Goal: Find specific page/section: Find specific page/section

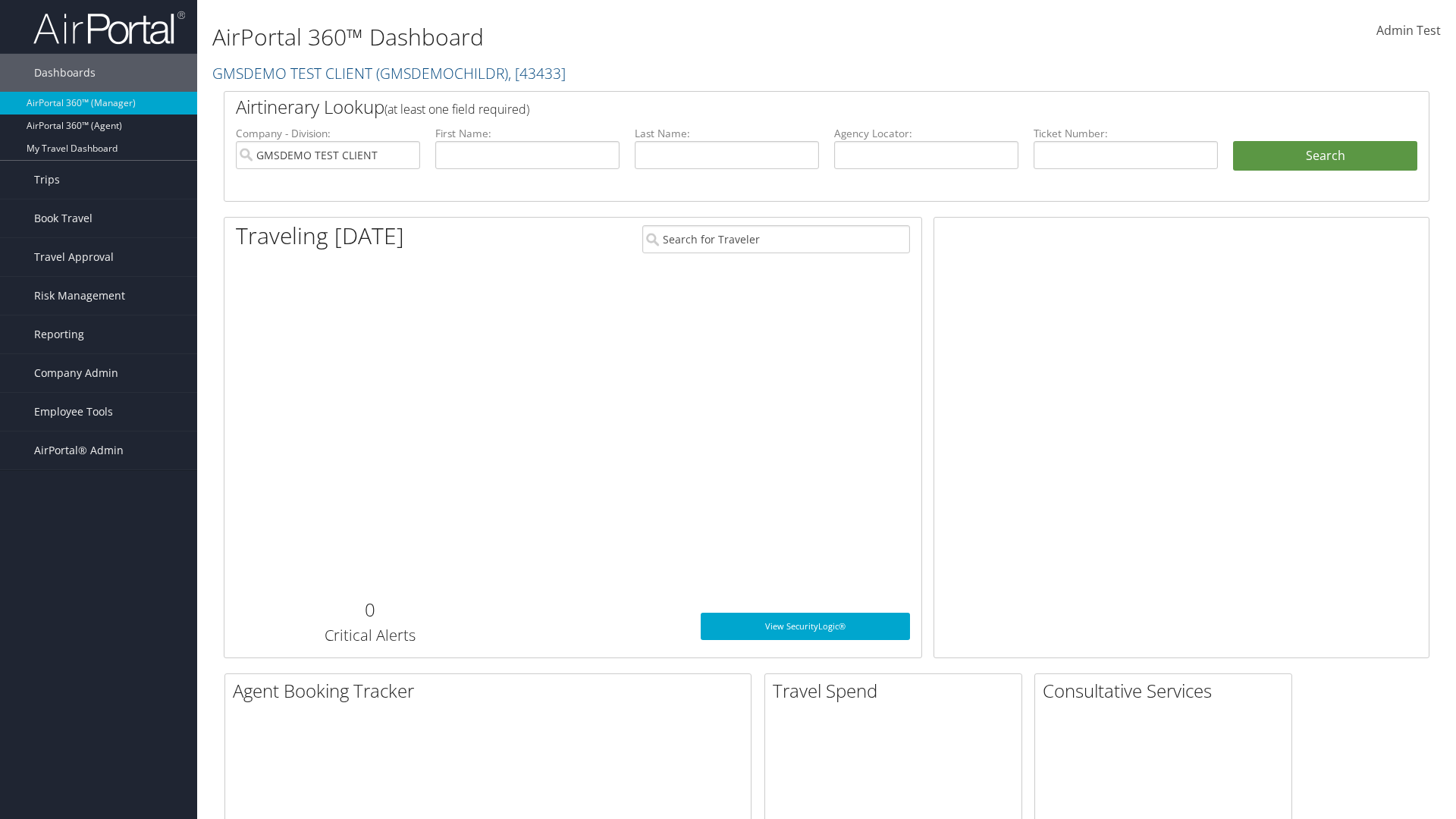
click at [99, 373] on span "Company Admin" at bounding box center [76, 373] width 84 height 38
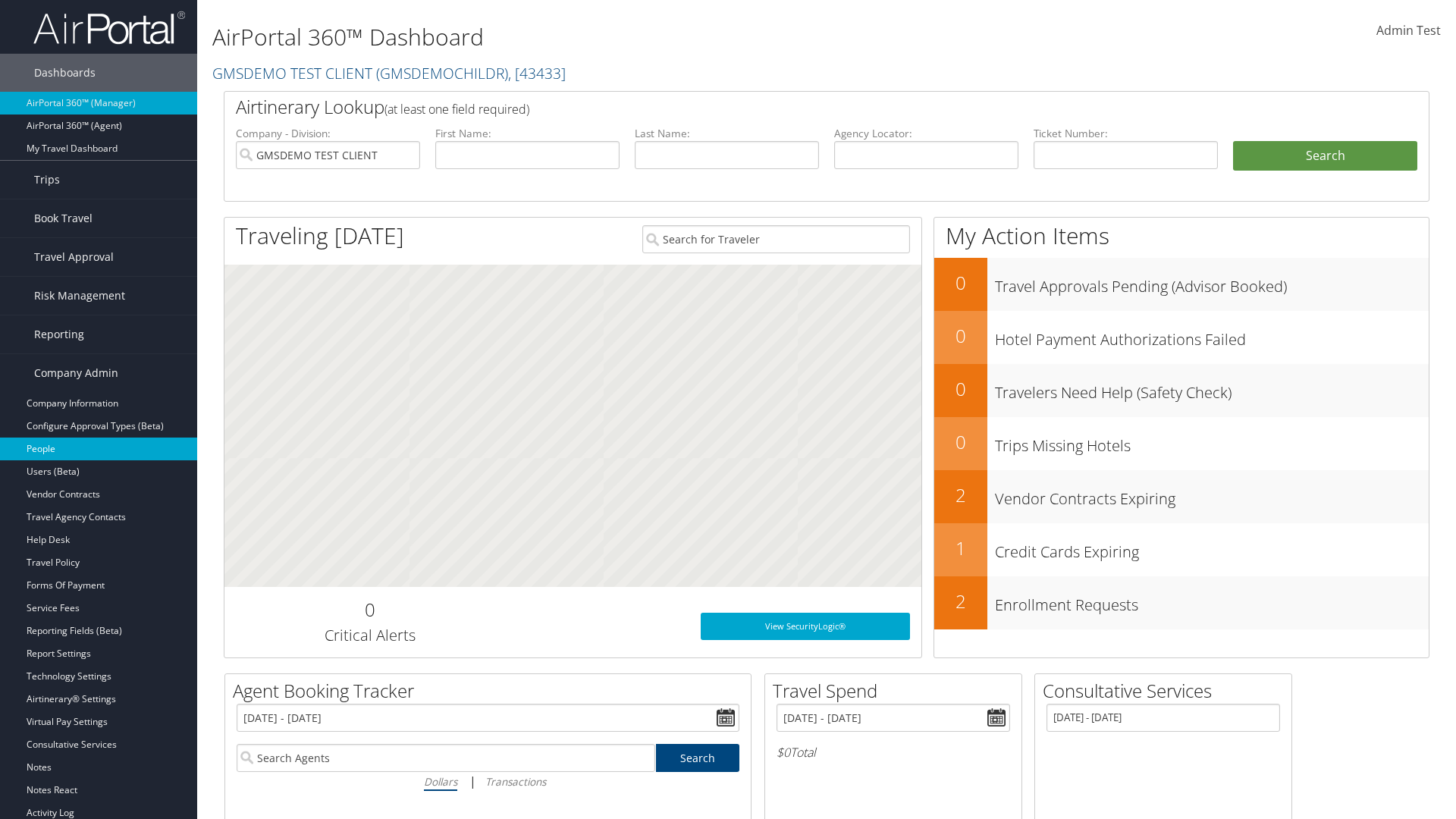
click at [99, 449] on link "People" at bounding box center [99, 449] width 197 height 23
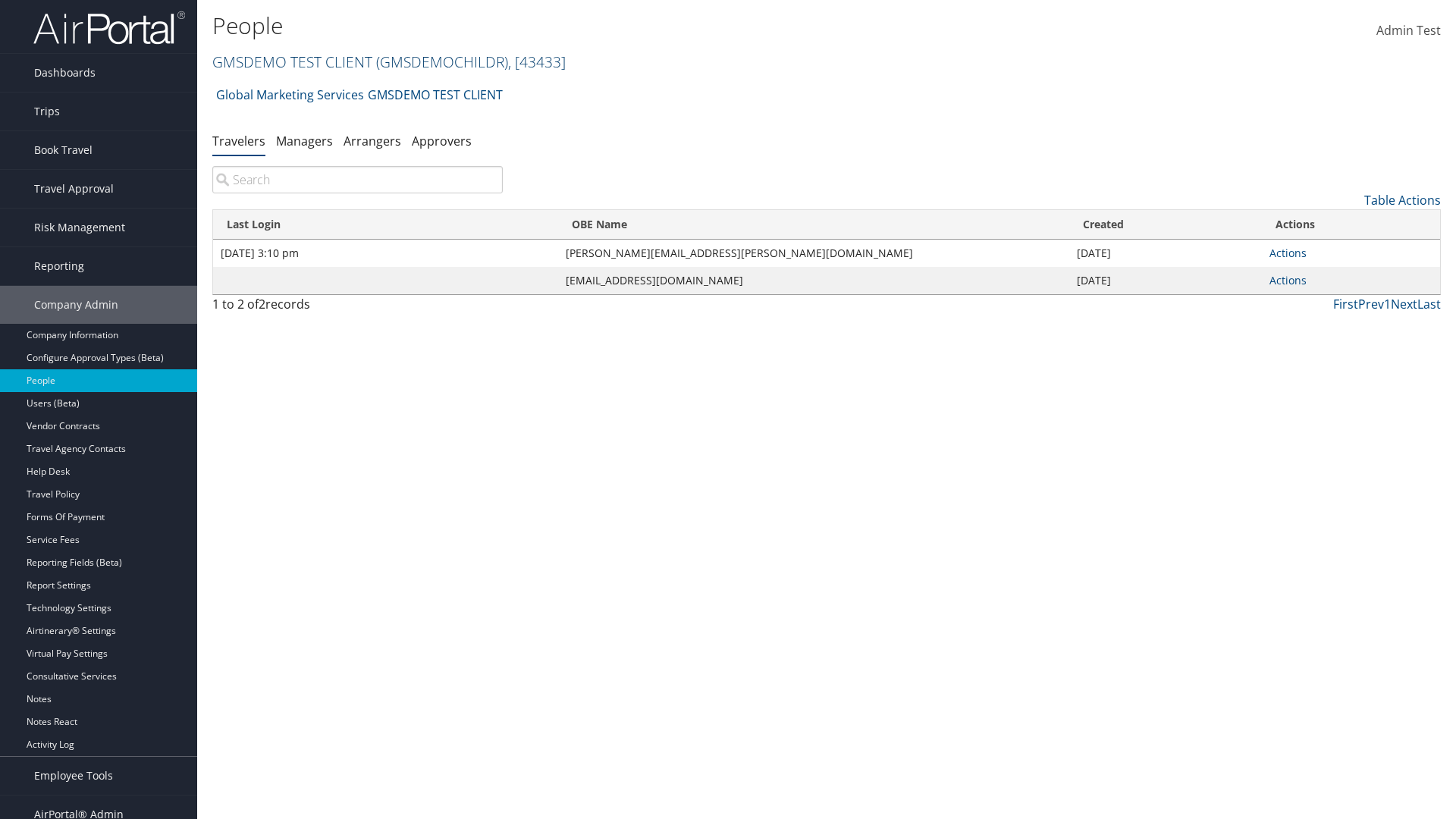
click at [291, 62] on link "GMSDEMO TEST CLIENT ( GMSDEMOCHILDR ) , [ 43433 ]" at bounding box center [388, 62] width 353 height 21
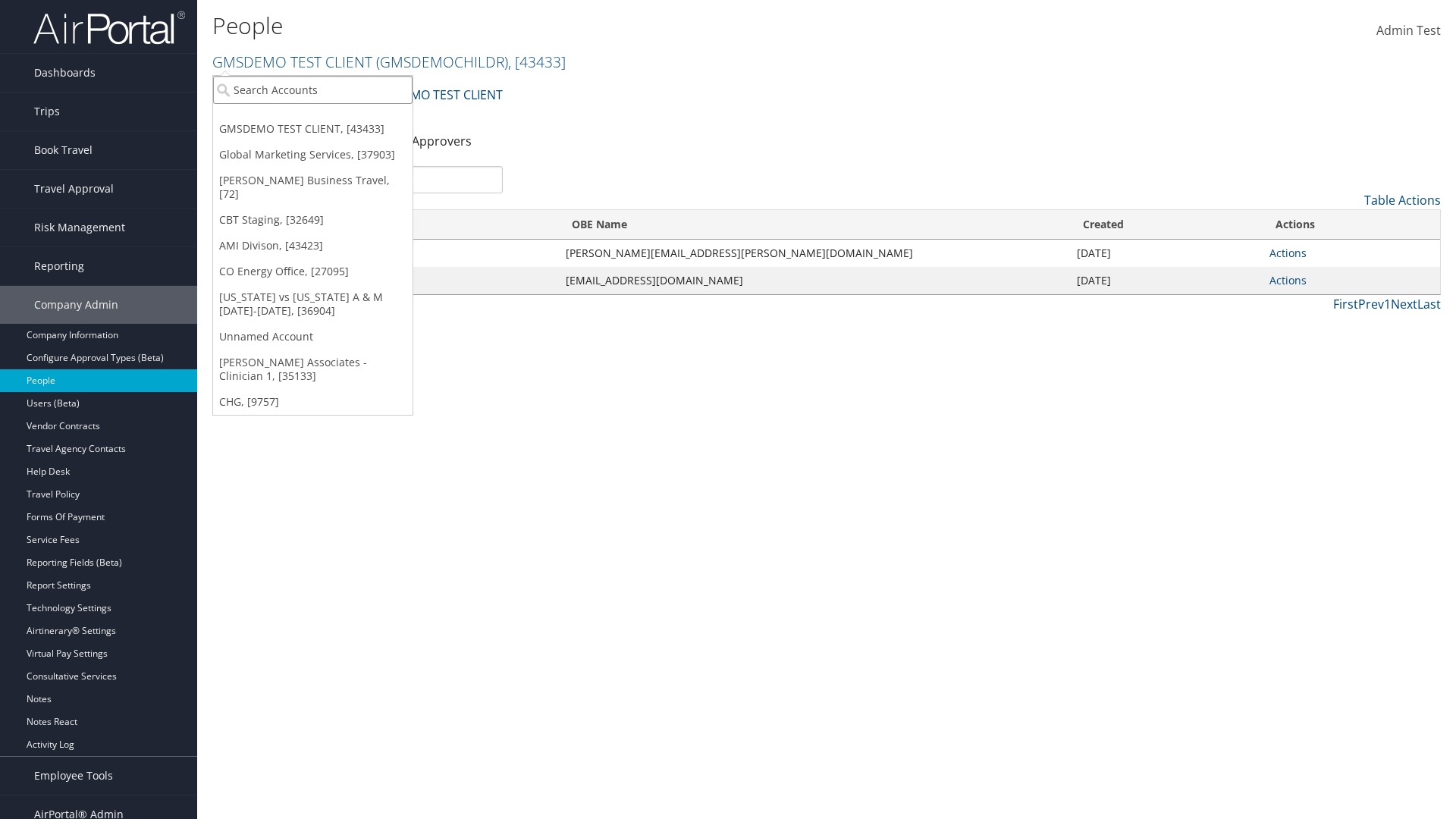
click at [313, 89] on input "search" at bounding box center [313, 90] width 200 height 28
type input "CBTSTG"
click at [313, 118] on div "CBT Staging (CBTSTG), [32649]" at bounding box center [313, 117] width 216 height 13
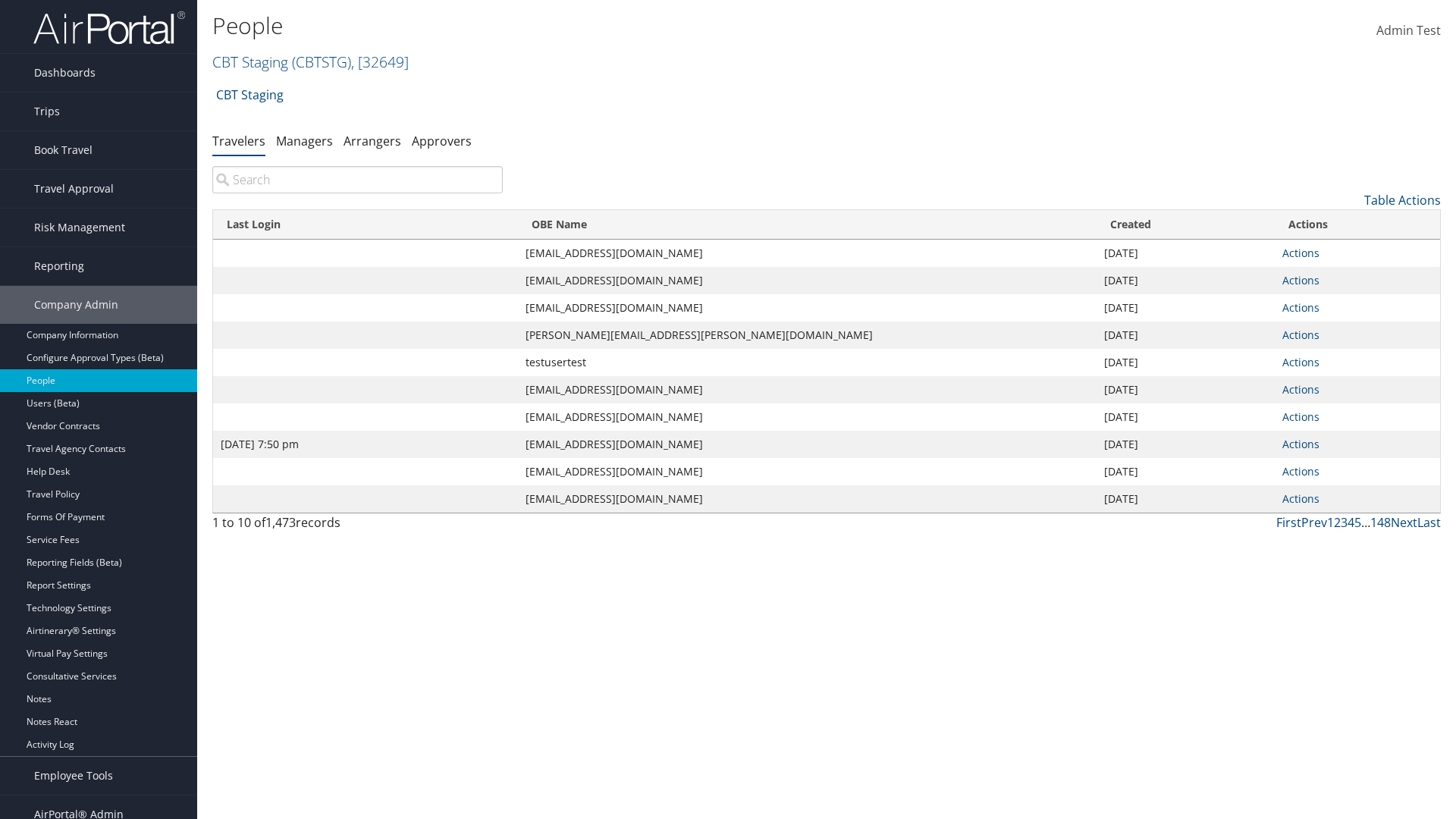
click at [357, 180] on input "search" at bounding box center [358, 179] width 291 height 28
type input "Jan 9, 2024 7:50 pm"
